Goal: Task Accomplishment & Management: Manage account settings

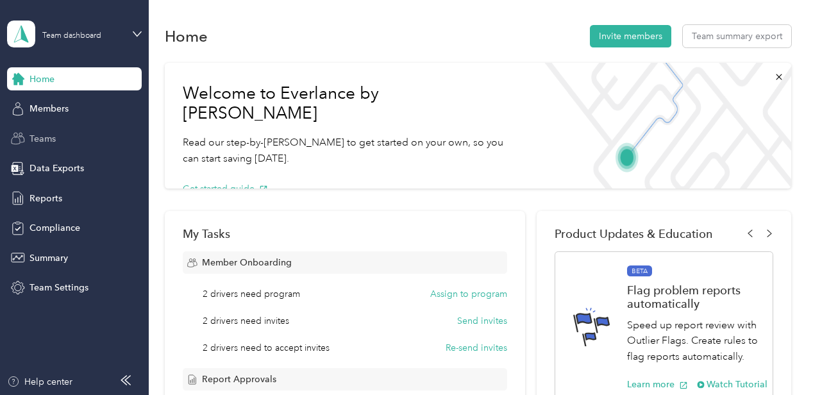
click at [32, 132] on span "Teams" at bounding box center [42, 138] width 26 height 13
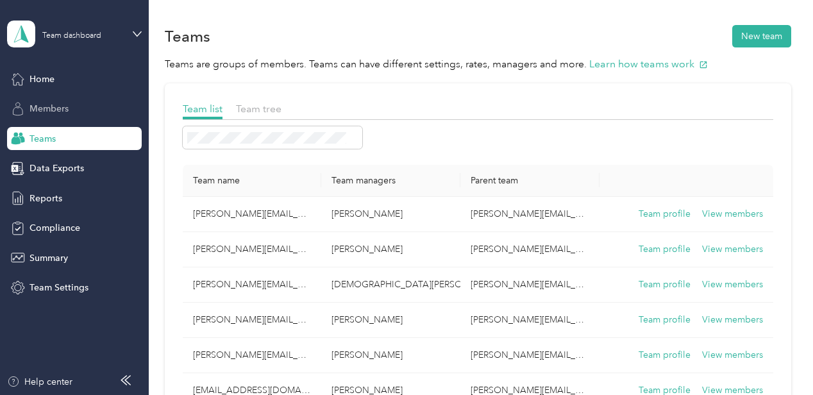
click at [54, 106] on span "Members" at bounding box center [48, 108] width 39 height 13
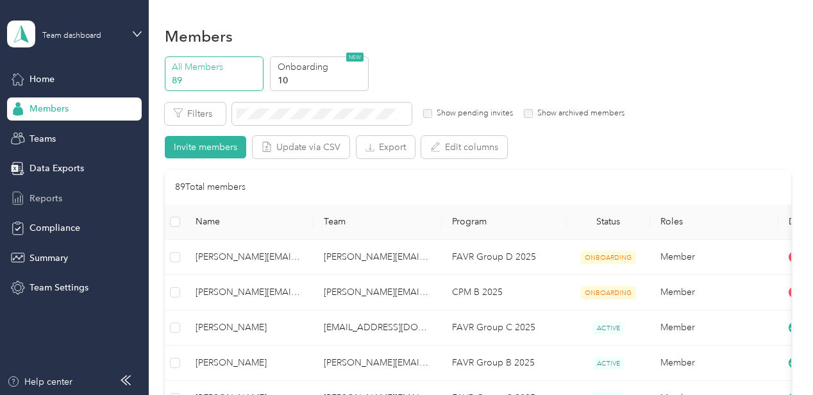
click at [56, 194] on span "Reports" at bounding box center [45, 198] width 33 height 13
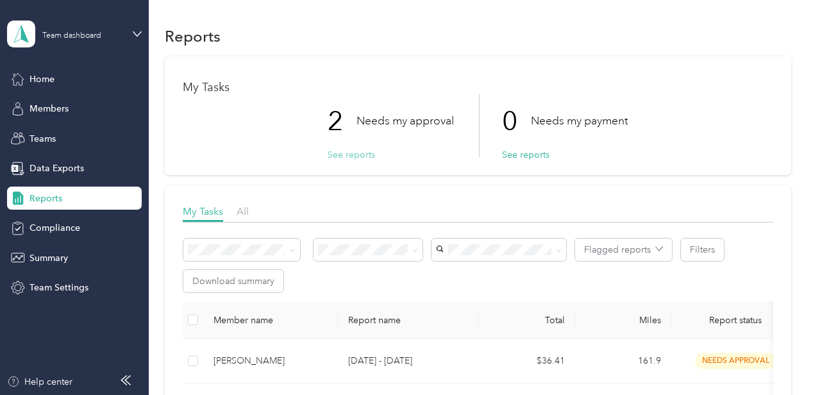
click at [364, 154] on button "See reports" at bounding box center [351, 154] width 47 height 13
click at [356, 153] on button "See reports" at bounding box center [351, 154] width 47 height 13
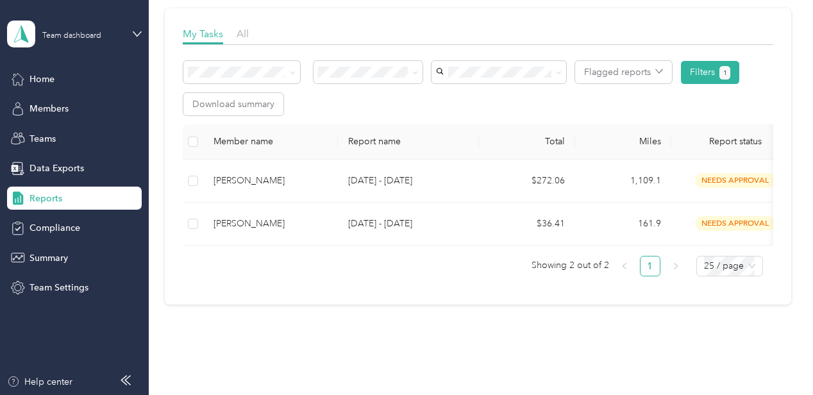
scroll to position [225, 0]
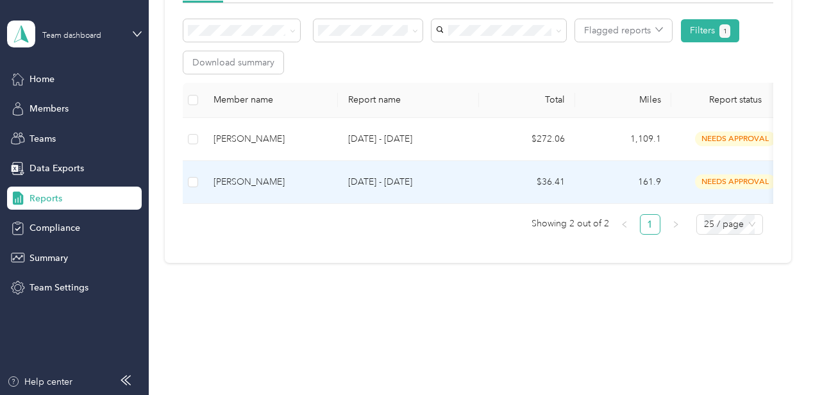
click at [260, 175] on div "[PERSON_NAME]" at bounding box center [270, 182] width 114 height 14
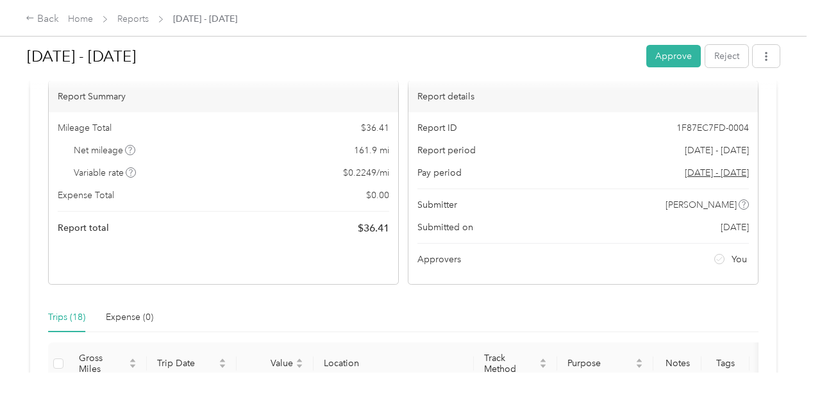
scroll to position [85, 0]
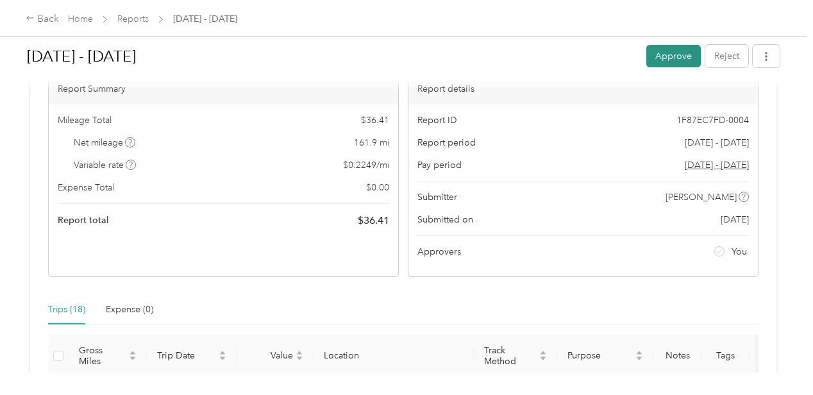
click at [670, 49] on button "Approve" at bounding box center [673, 56] width 54 height 22
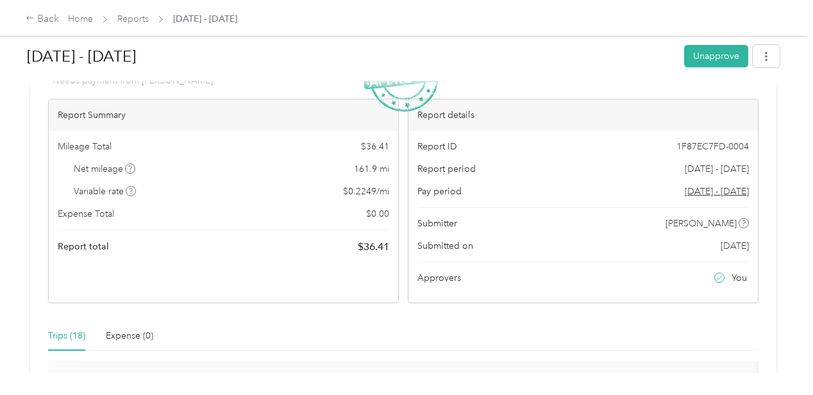
scroll to position [0, 0]
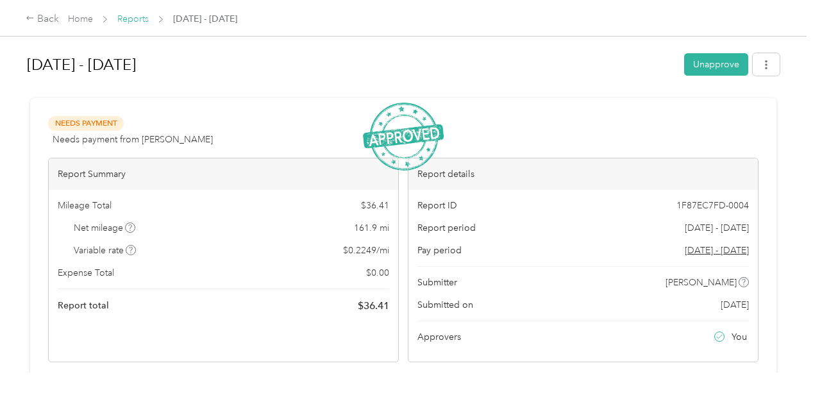
click at [125, 18] on link "Reports" at bounding box center [132, 18] width 31 height 11
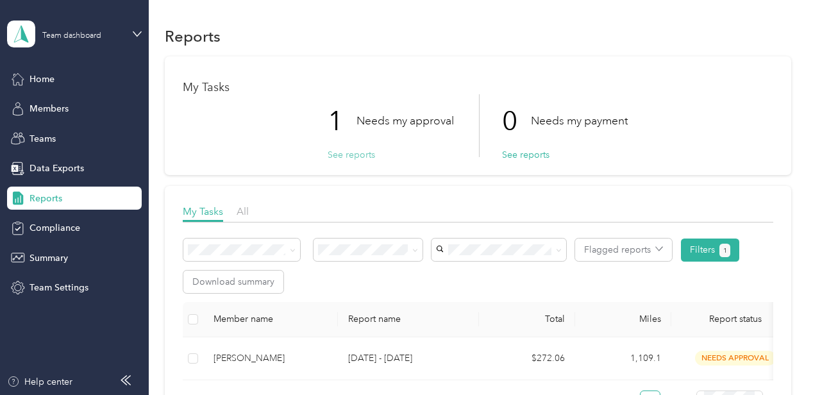
click at [342, 155] on button "See reports" at bounding box center [351, 154] width 47 height 13
click at [349, 153] on button "See reports" at bounding box center [351, 154] width 47 height 13
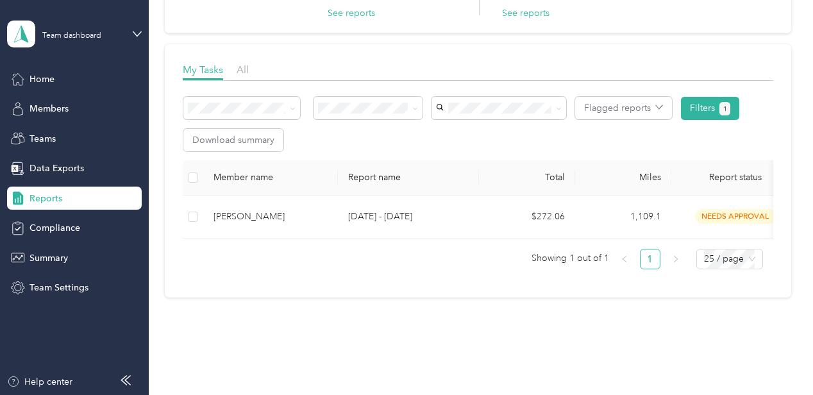
scroll to position [170, 0]
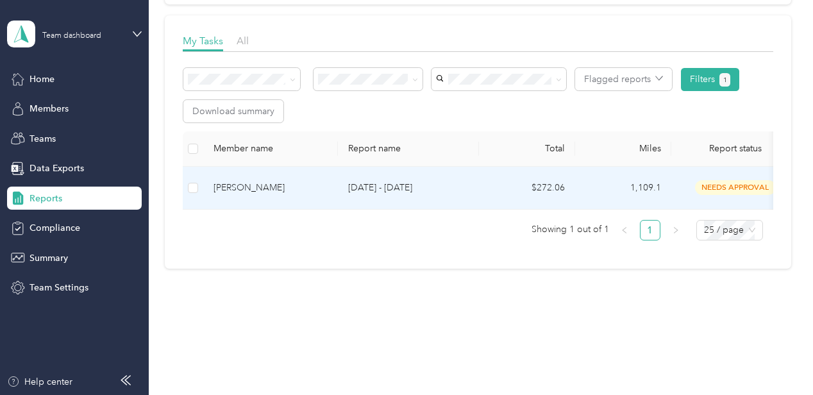
click at [256, 187] on div "[PERSON_NAME]" at bounding box center [270, 188] width 114 height 14
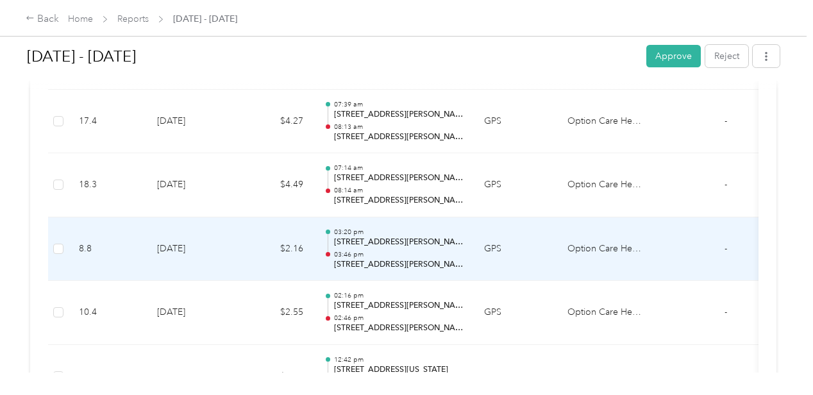
scroll to position [513, 0]
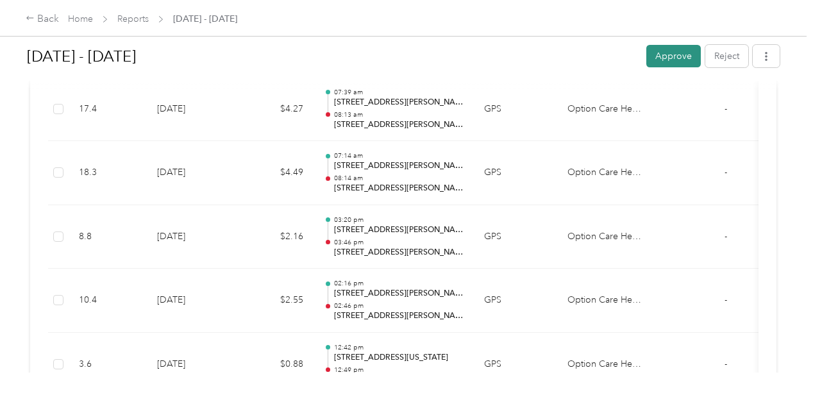
click at [669, 49] on button "Approve" at bounding box center [673, 56] width 54 height 22
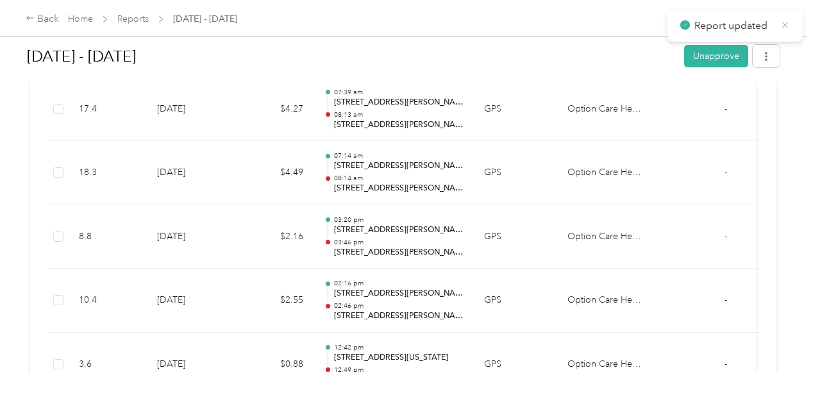
click at [784, 26] on icon at bounding box center [785, 25] width 6 height 6
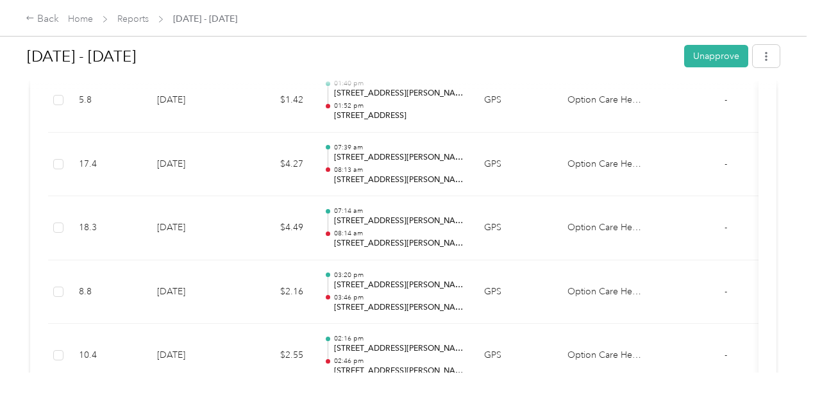
scroll to position [299, 0]
